Goal: Task Accomplishment & Management: Use online tool/utility

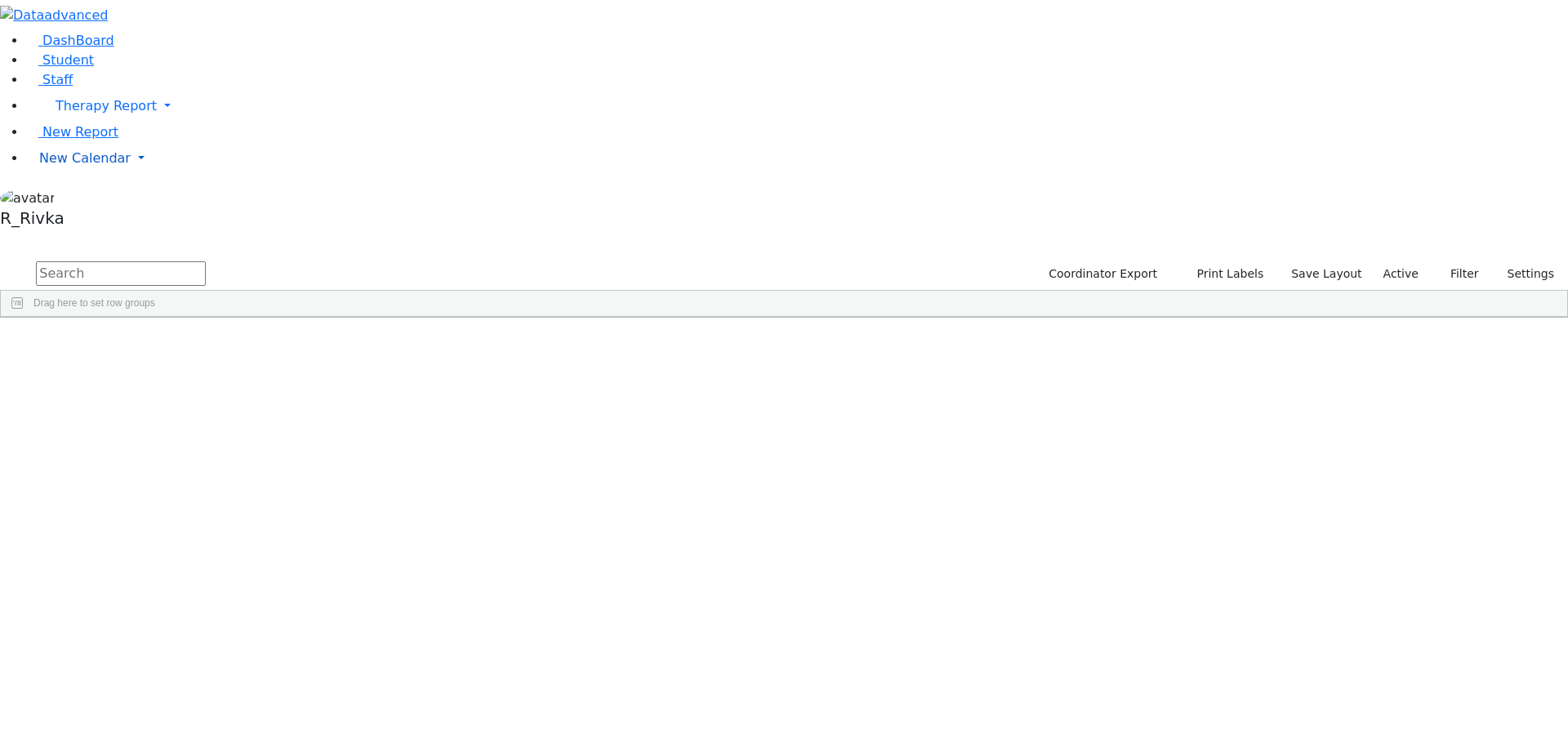
click at [96, 113] on span "New Calendar" at bounding box center [107, 106] width 101 height 15
click at [92, 199] on span "Calendar" at bounding box center [65, 190] width 59 height 15
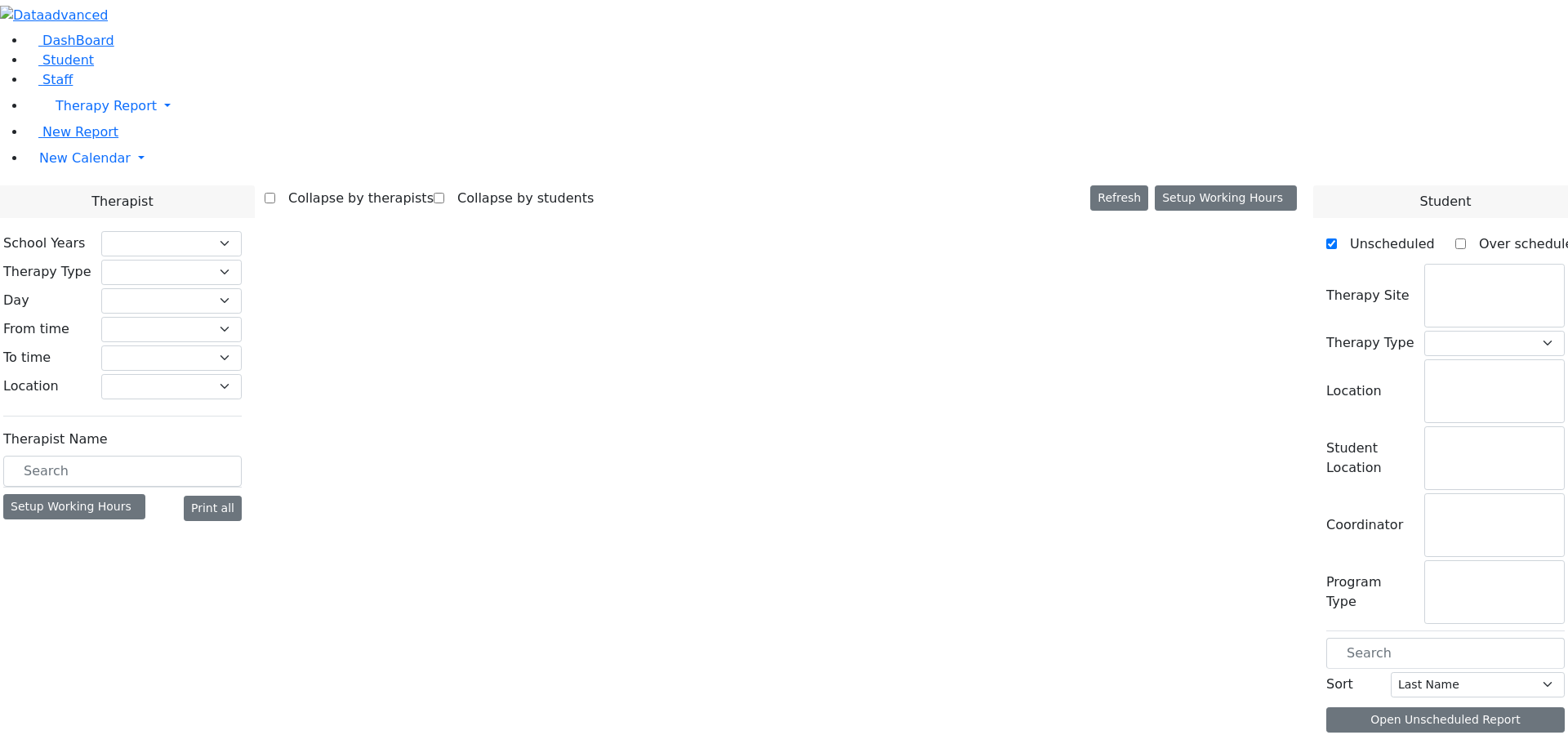
checkbox input "false"
select select "212"
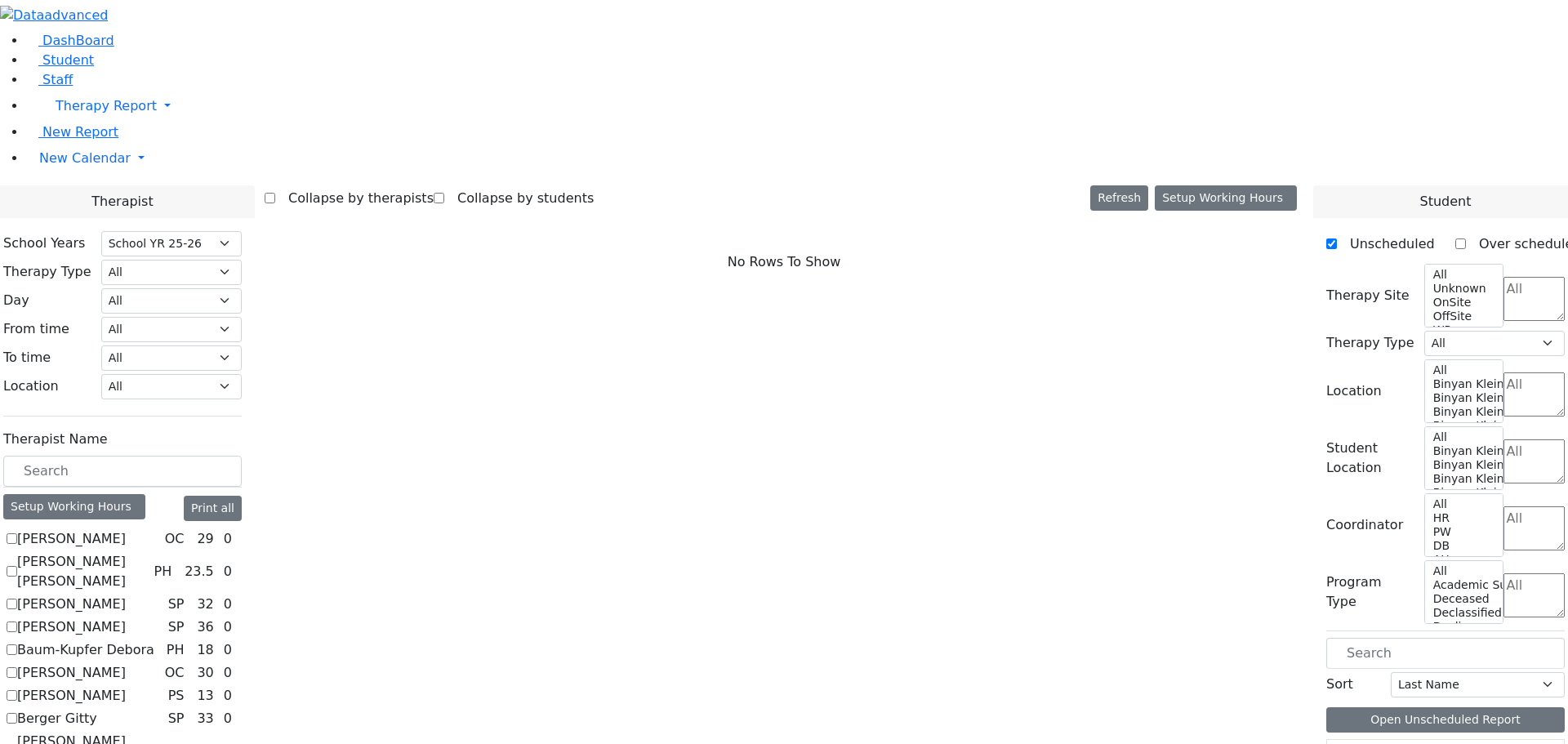
scroll to position [1184, 0]
checkbox input "true"
select select "1"
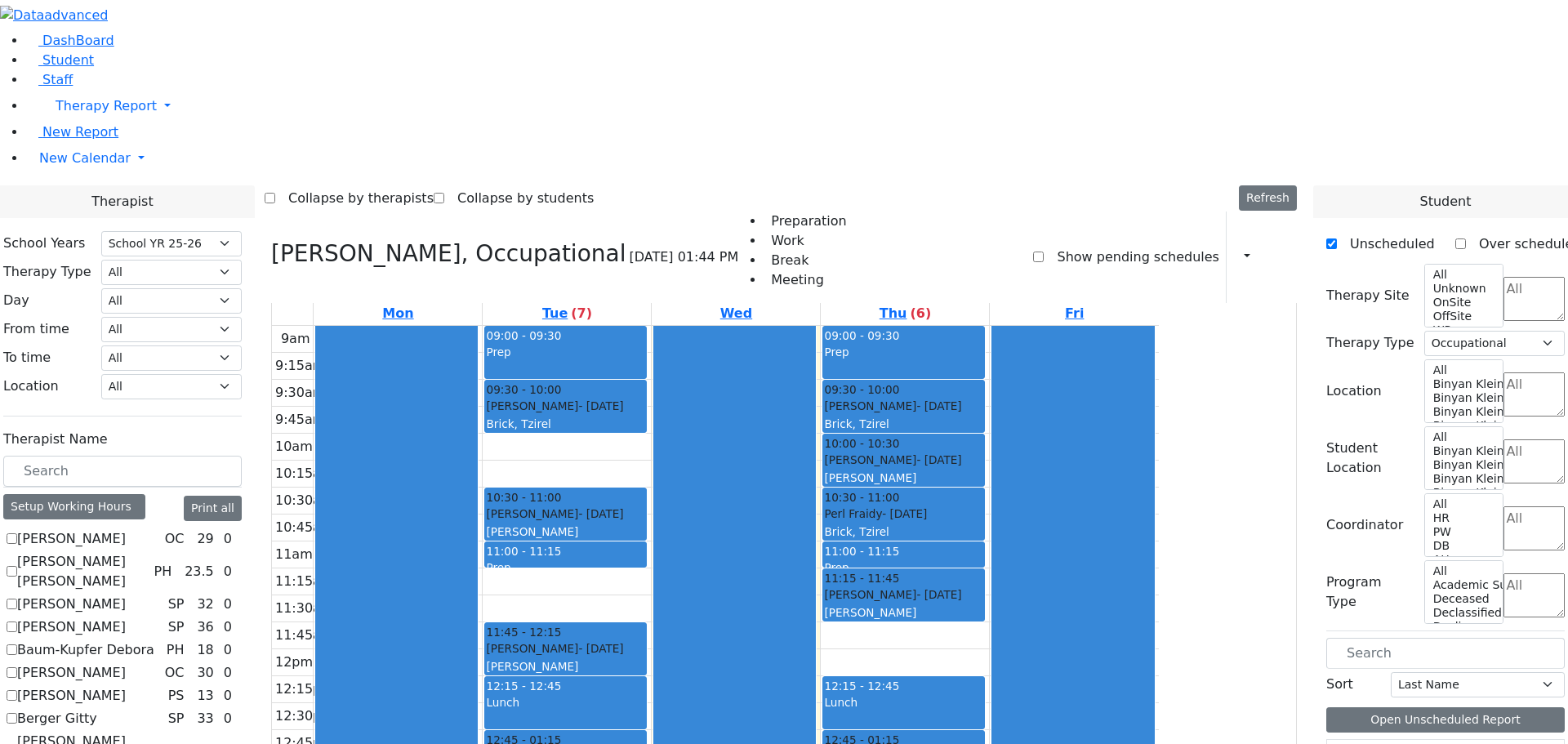
scroll to position [3, 0]
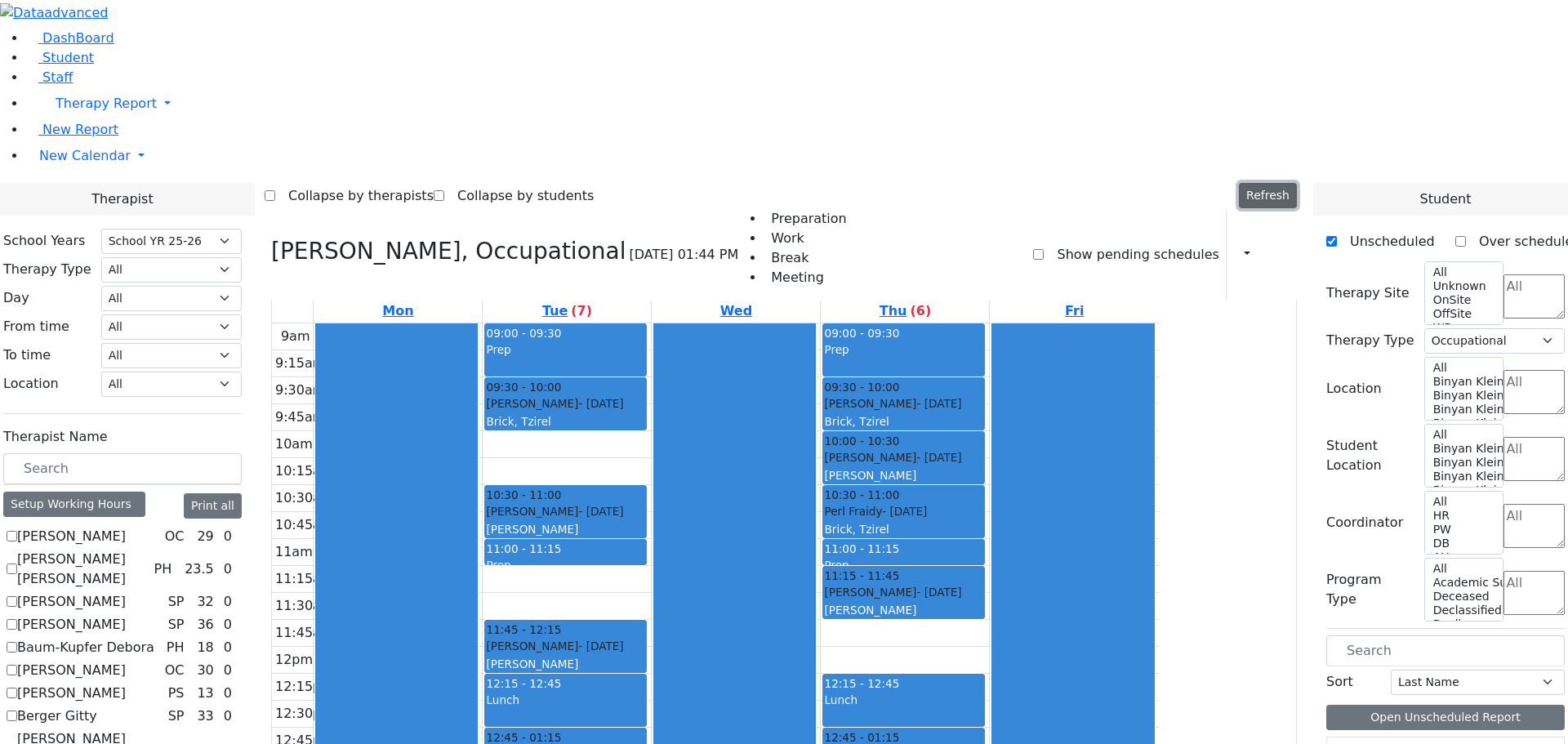
click at [1297, 183] on button "Refresh" at bounding box center [1268, 195] width 58 height 25
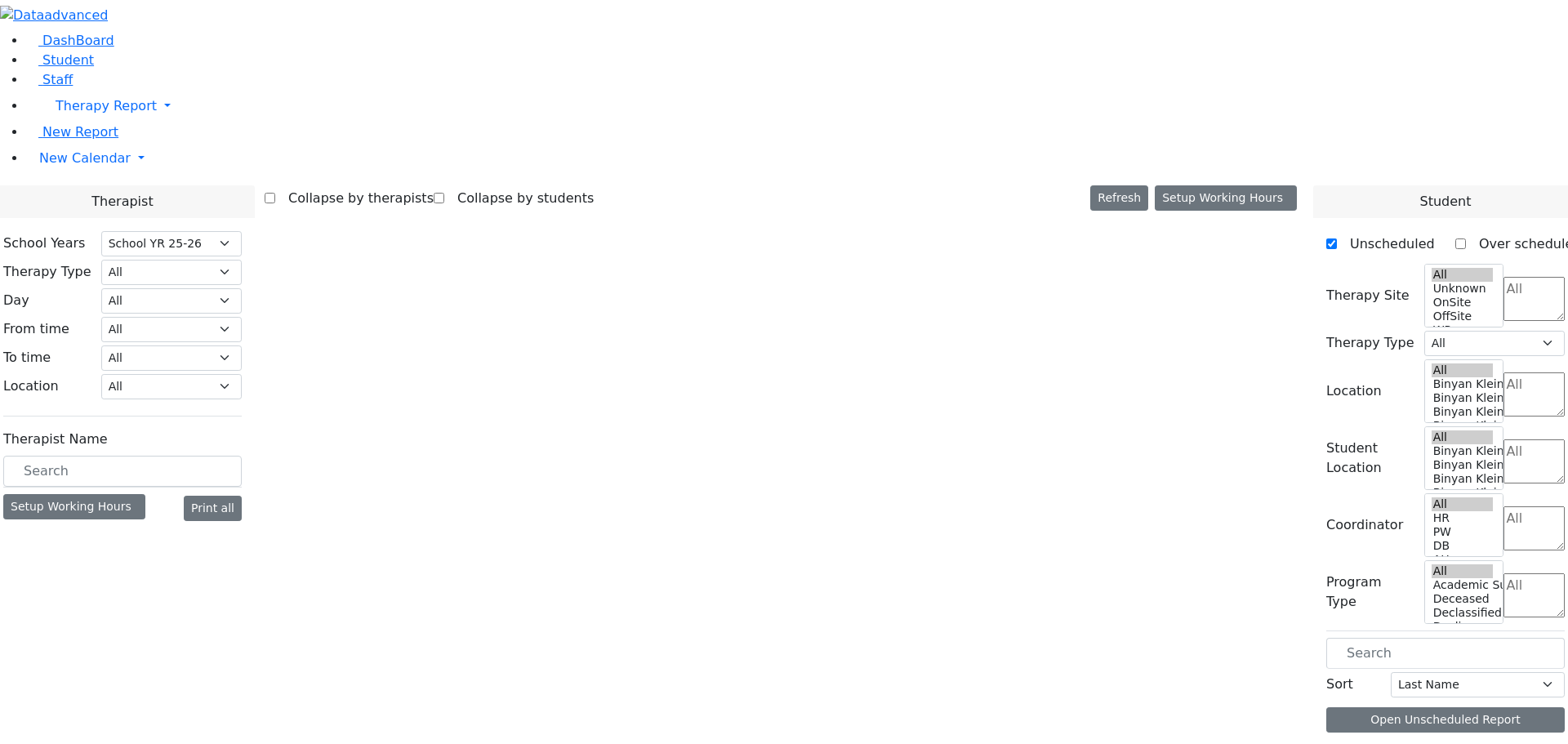
select select "212"
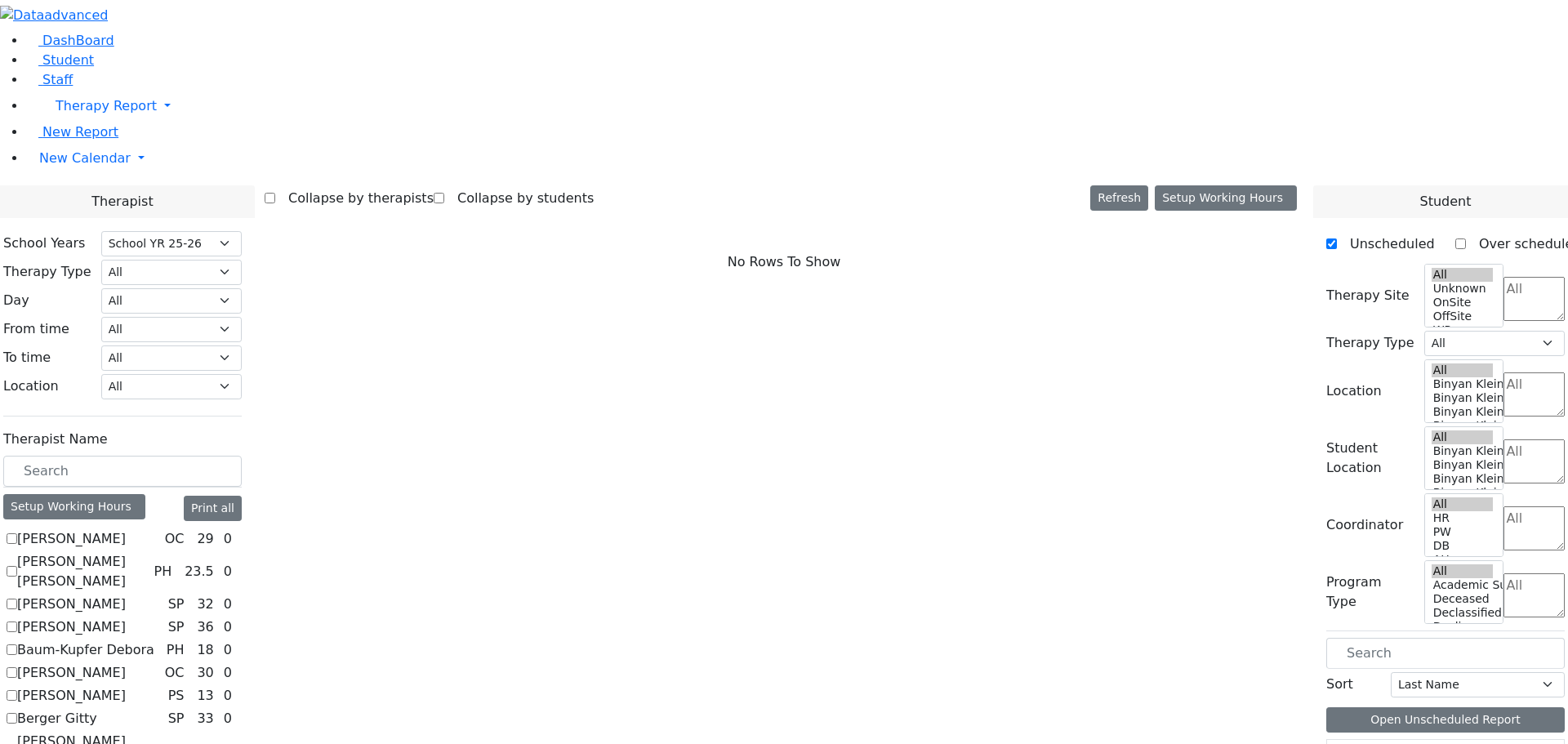
scroll to position [980, 0]
drag, startPoint x: 209, startPoint y: 630, endPoint x: 439, endPoint y: 626, distance: 230.0
checkbox input "true"
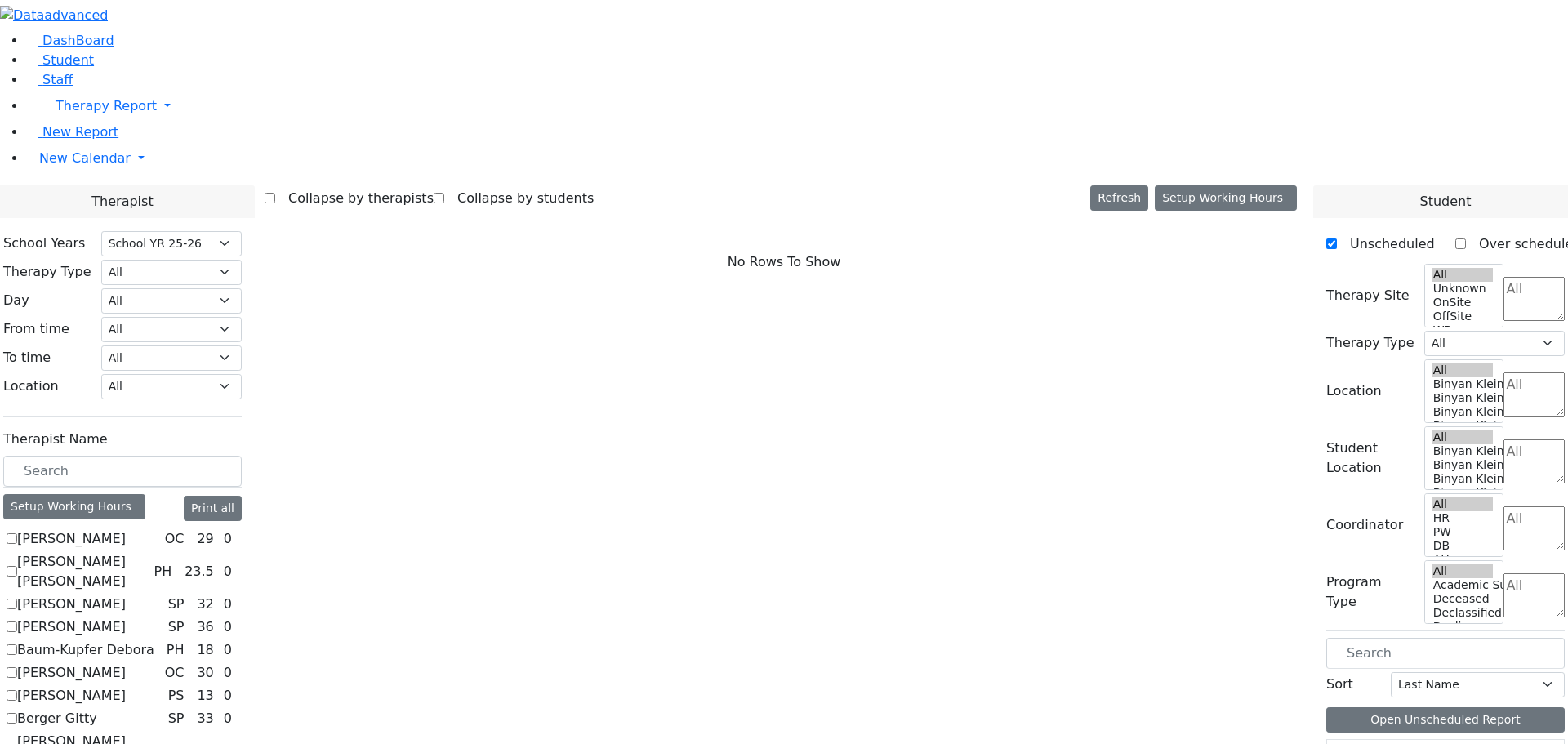
select select "1"
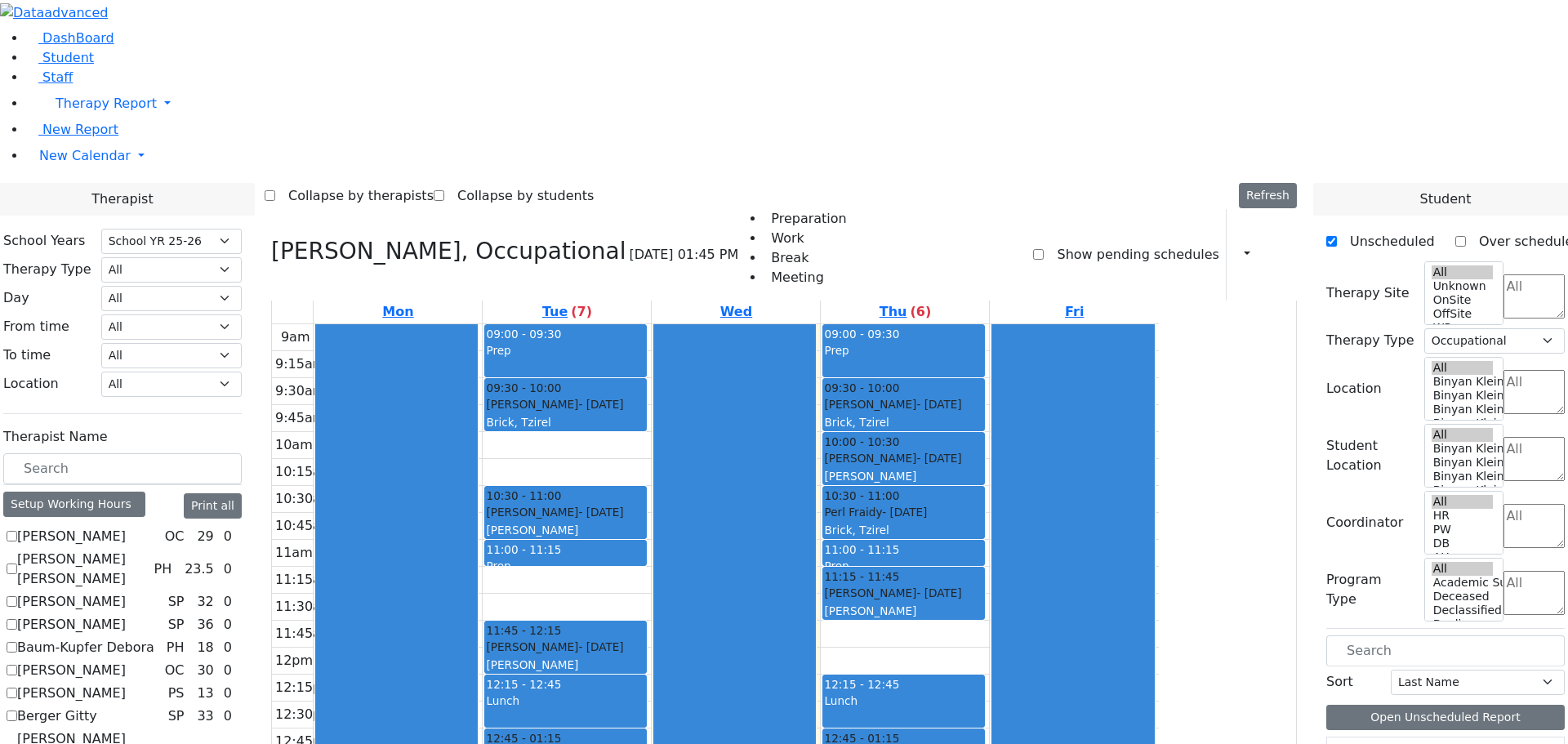
scroll to position [0, 0]
click at [1237, 247] on icon "button" at bounding box center [1237, 254] width 0 height 15
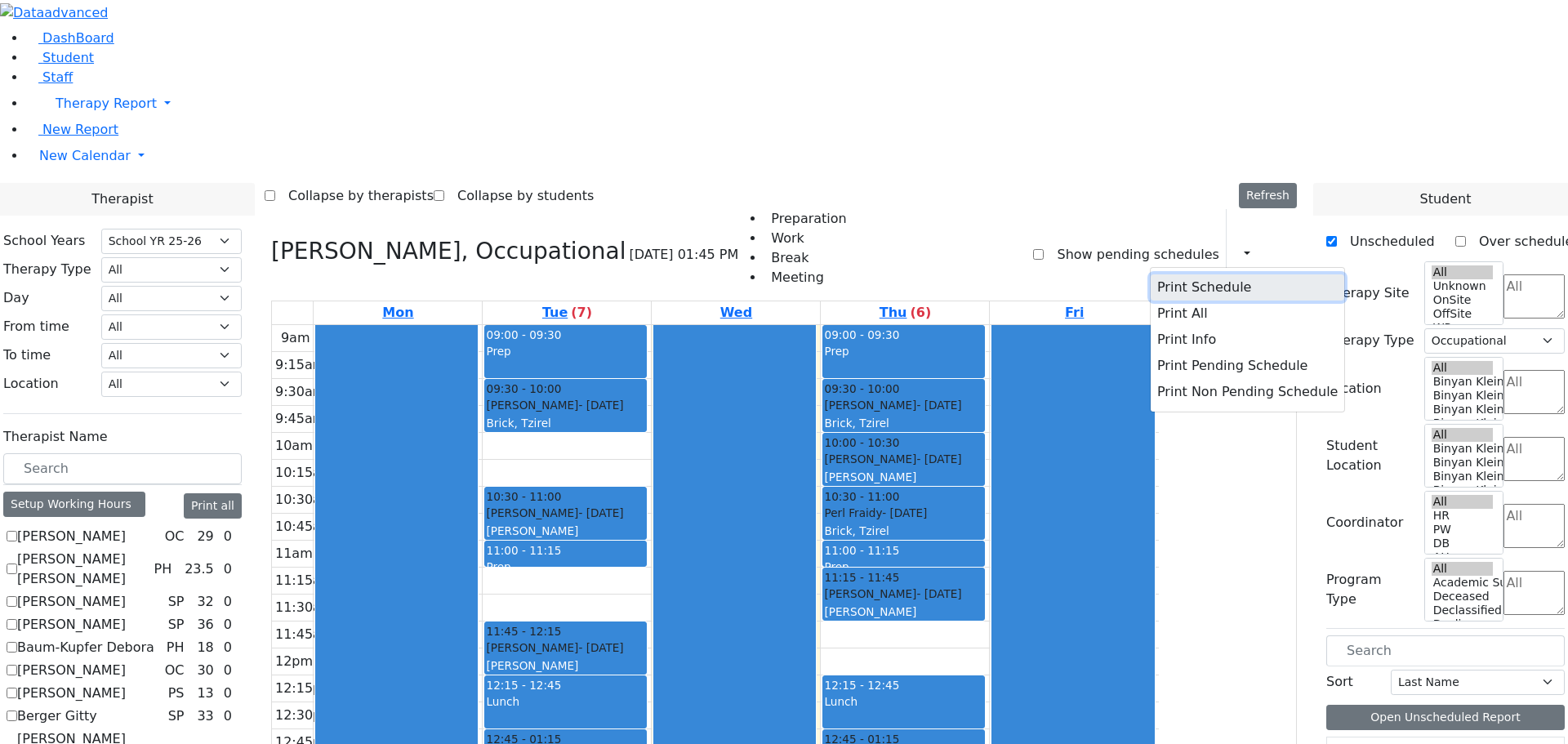
click at [1231, 275] on button "Print Schedule" at bounding box center [1247, 287] width 194 height 26
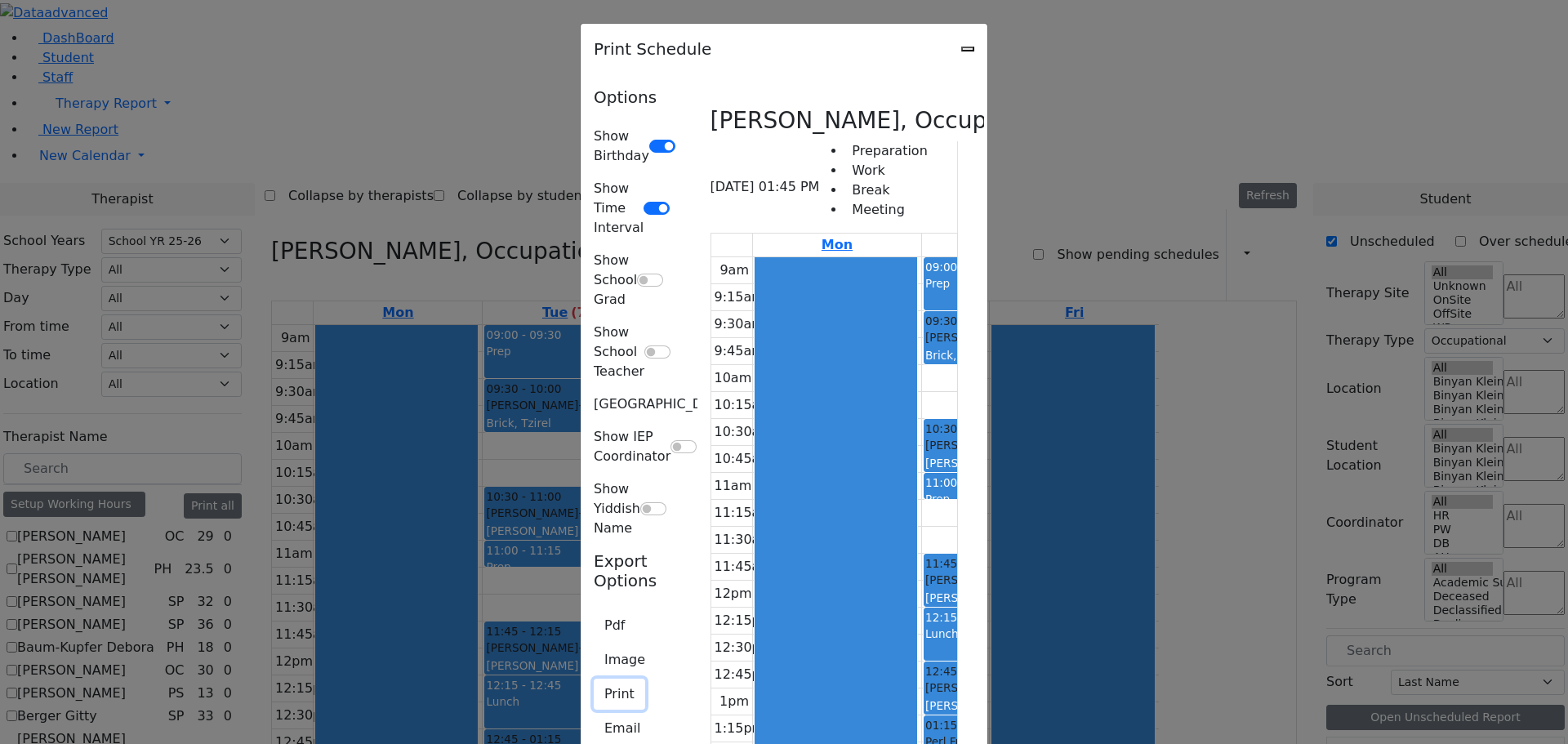
click at [594, 679] on button "Print" at bounding box center [619, 694] width 52 height 31
